Goal: Browse casually

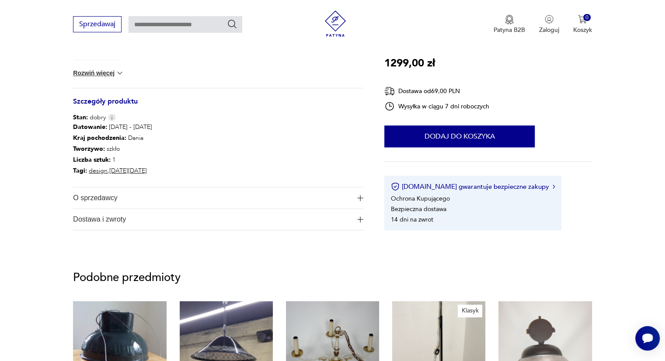
click at [363, 196] on img "button" at bounding box center [360, 198] width 6 height 6
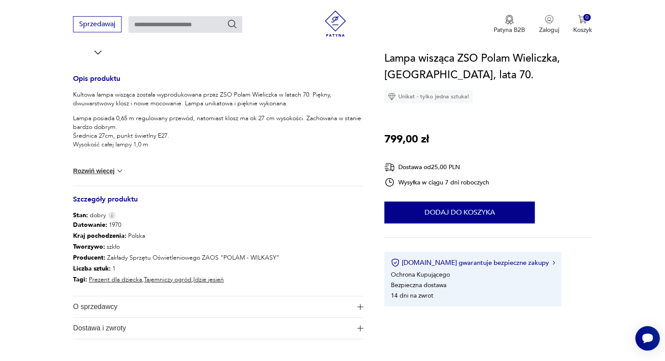
scroll to position [437, 0]
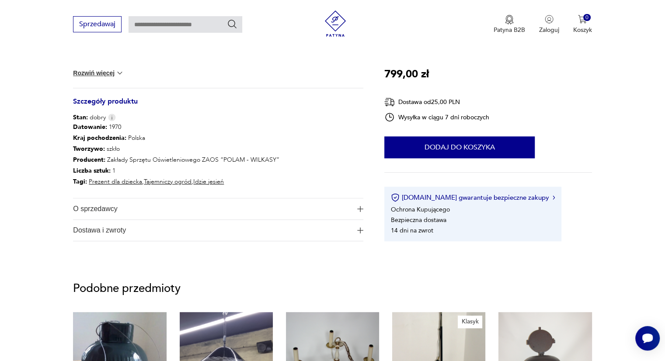
click at [359, 210] on img "button" at bounding box center [360, 209] width 6 height 6
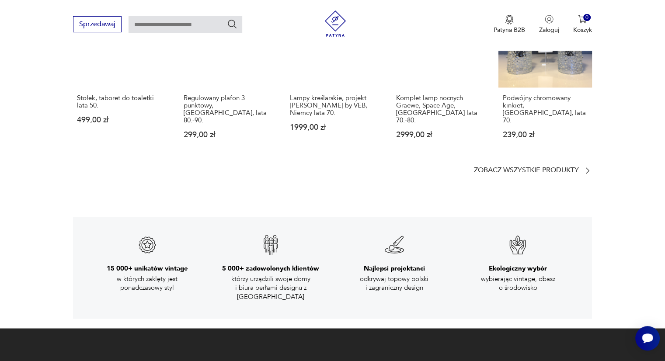
scroll to position [1400, 0]
